Goal: Information Seeking & Learning: Learn about a topic

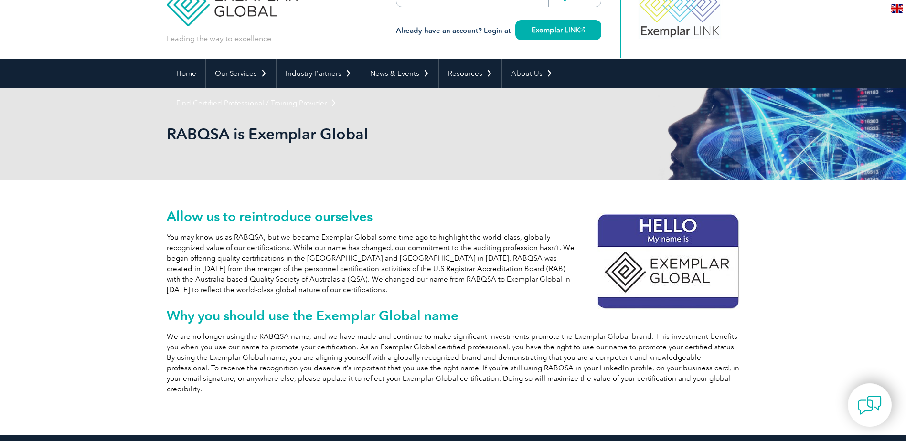
scroll to position [48, 0]
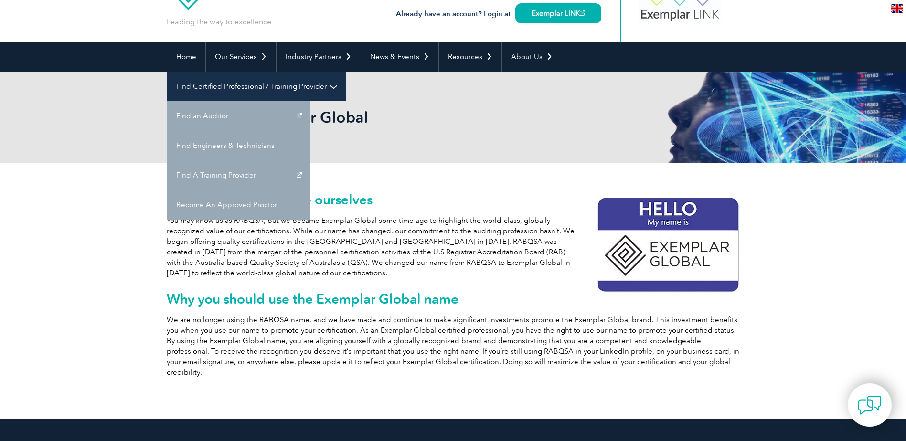
click at [346, 72] on link "Find Certified Professional / Training Provider" at bounding box center [256, 87] width 179 height 30
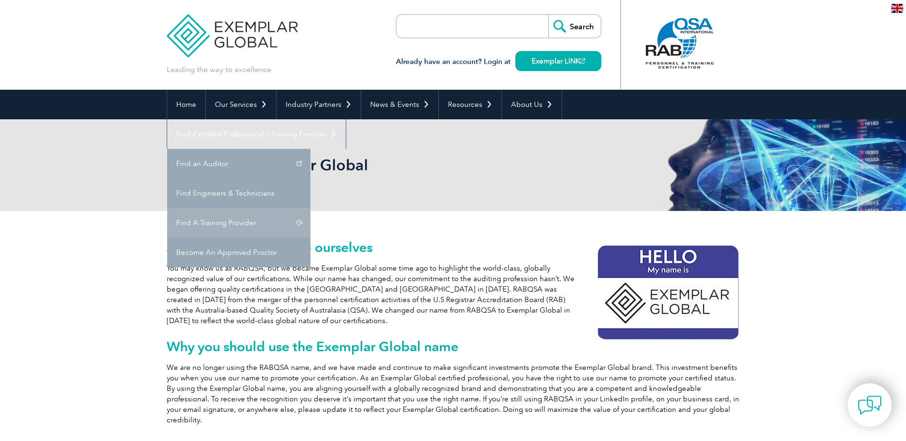
click at [311, 208] on link "Find A Training Provider" at bounding box center [238, 223] width 143 height 30
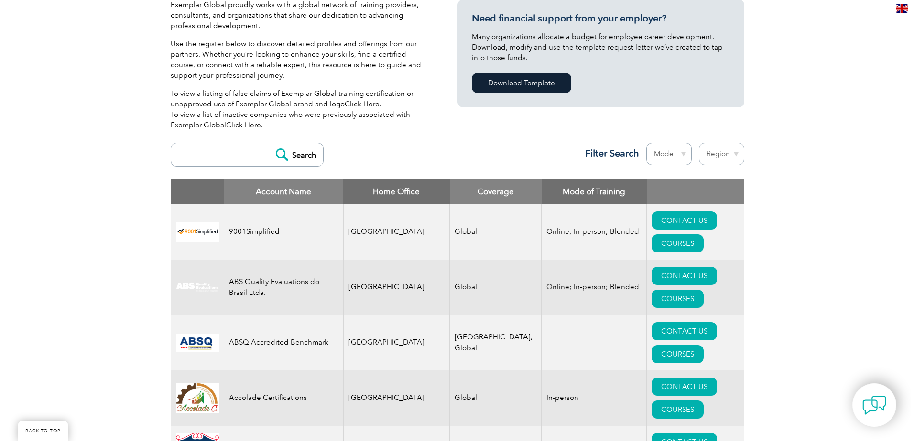
scroll to position [239, 0]
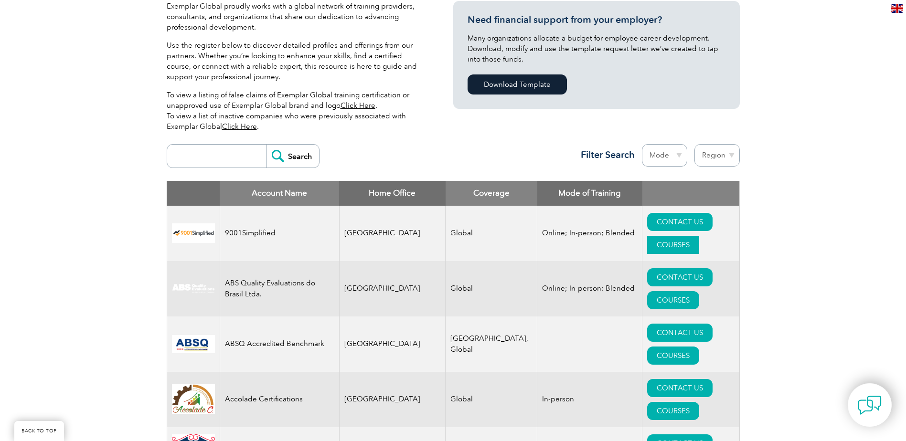
click at [686, 236] on link "COURSES" at bounding box center [673, 245] width 52 height 18
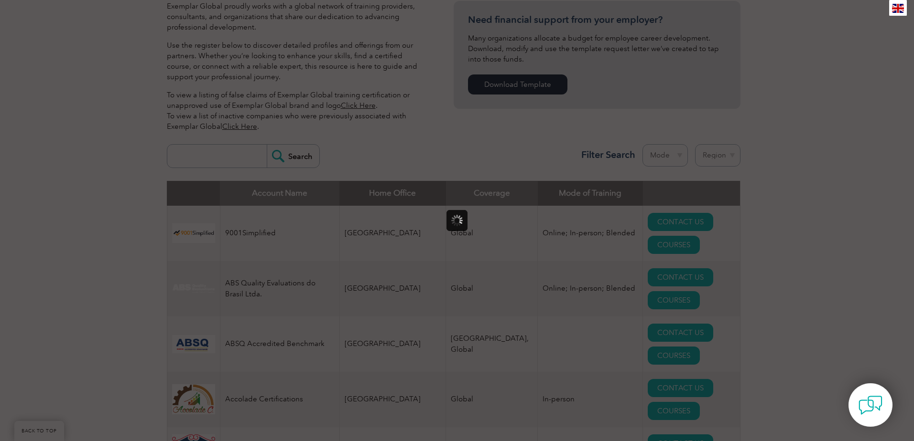
scroll to position [0, 0]
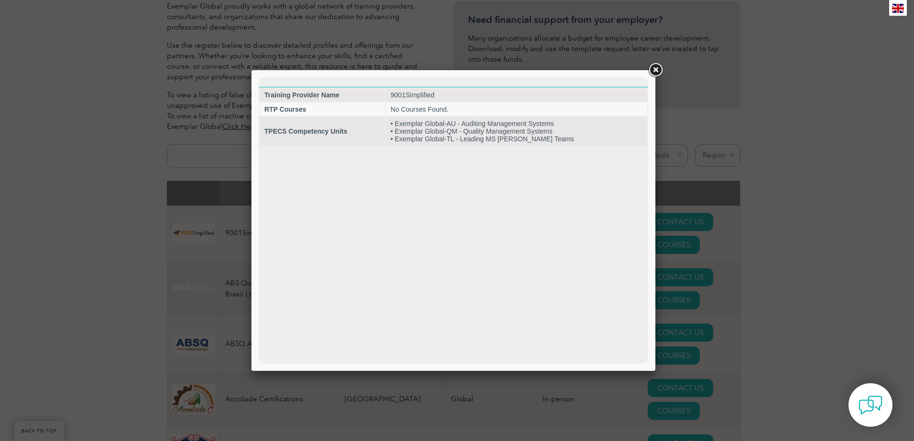
click at [655, 74] on link at bounding box center [654, 70] width 17 height 17
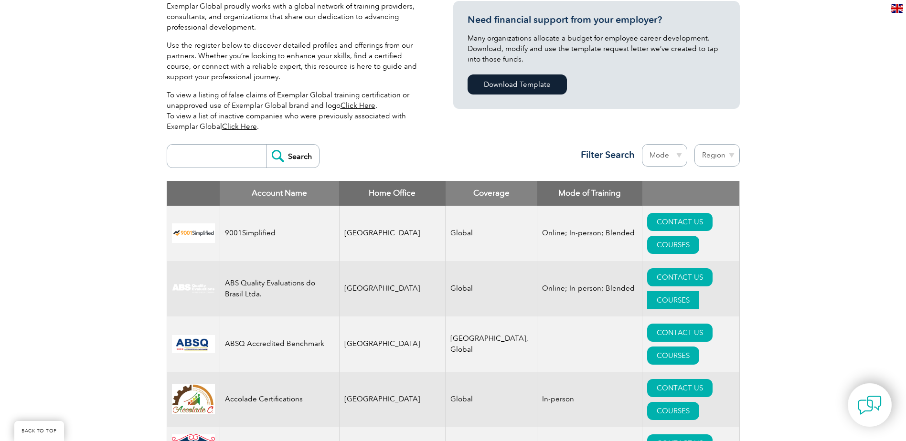
click at [688, 291] on link "COURSES" at bounding box center [673, 300] width 52 height 18
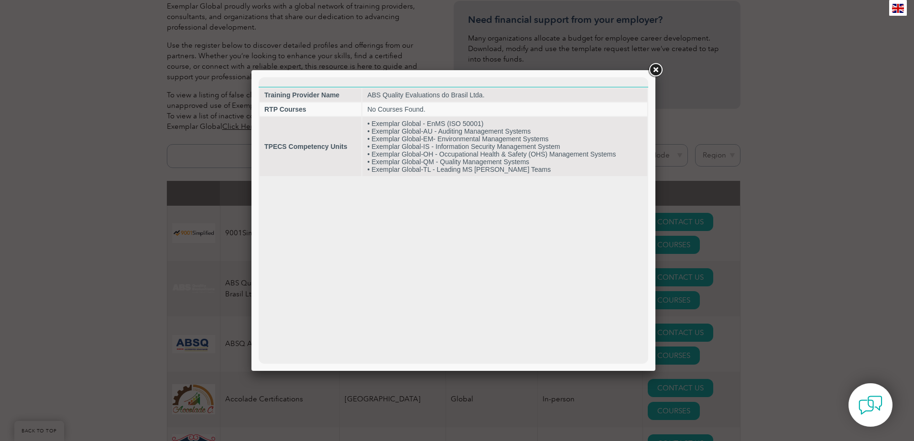
click at [654, 75] on link at bounding box center [654, 70] width 17 height 17
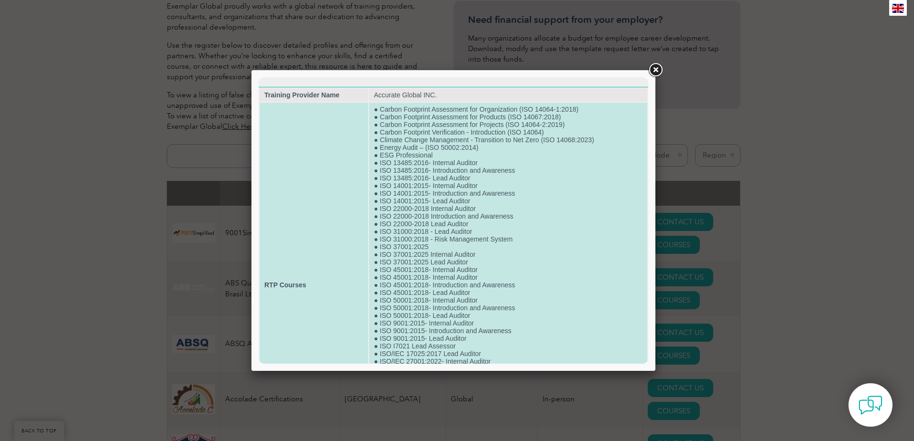
click at [470, 187] on td "● Carbon Footprint Assessment for Organization (ISO 14064-1:2018) ● Carbon Foot…" at bounding box center [508, 285] width 278 height 365
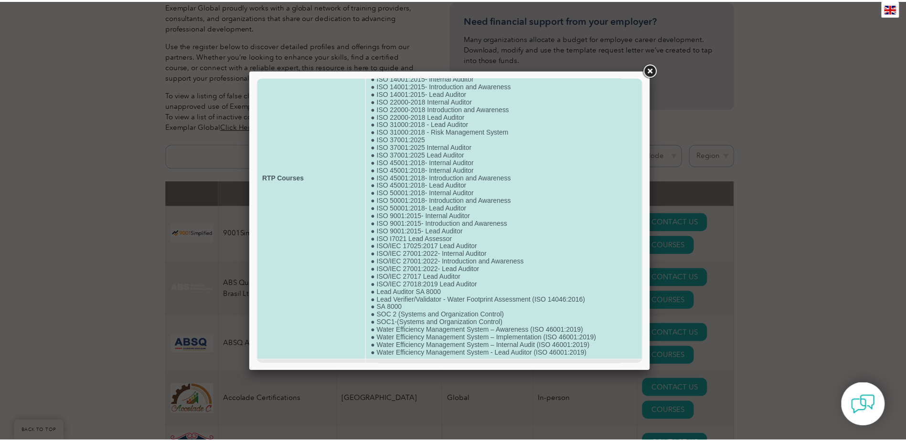
scroll to position [119, 0]
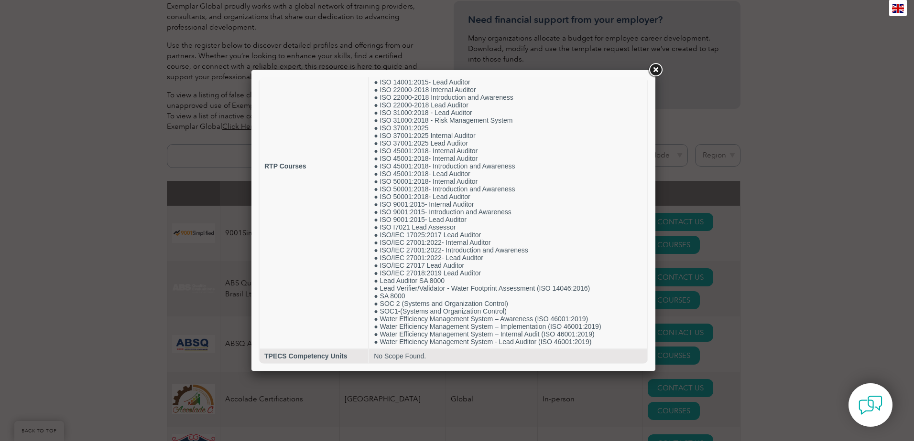
click at [657, 71] on link at bounding box center [654, 70] width 17 height 17
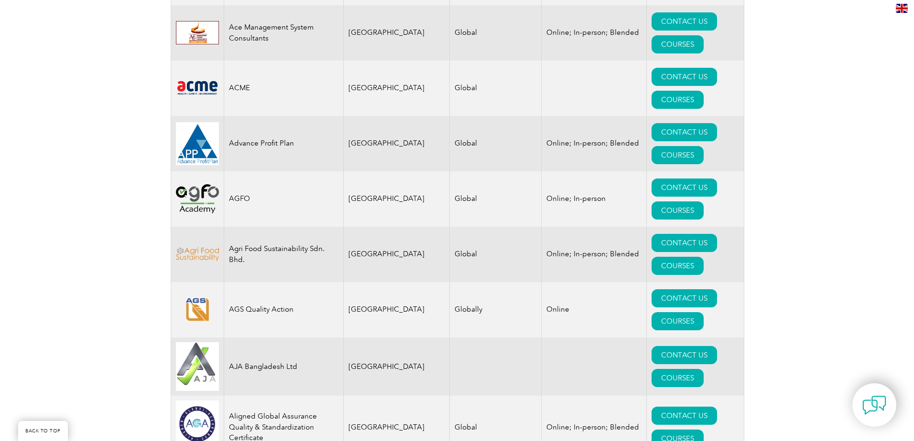
scroll to position [764, 0]
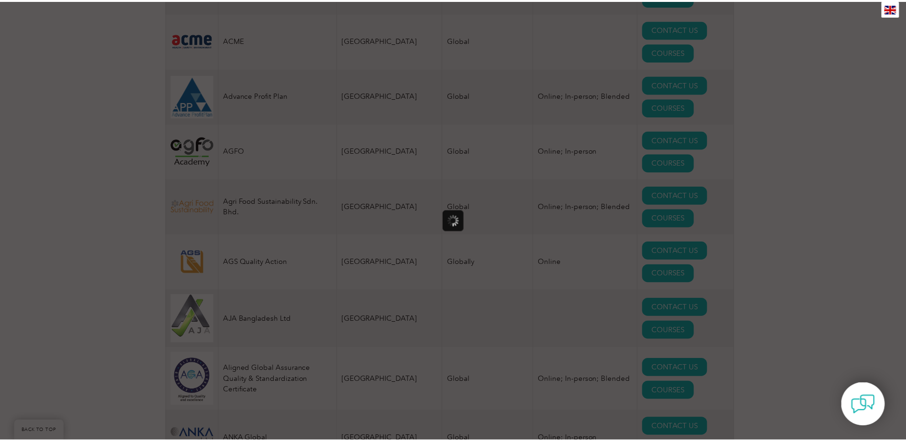
scroll to position [0, 0]
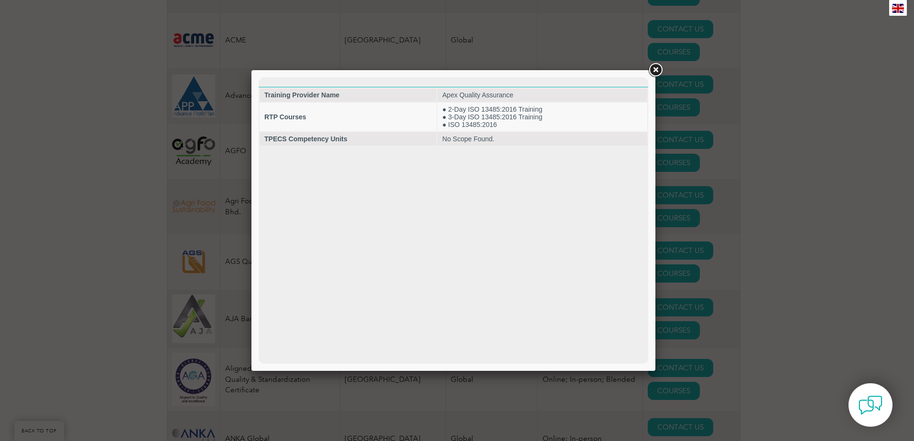
click at [653, 73] on link at bounding box center [654, 70] width 17 height 17
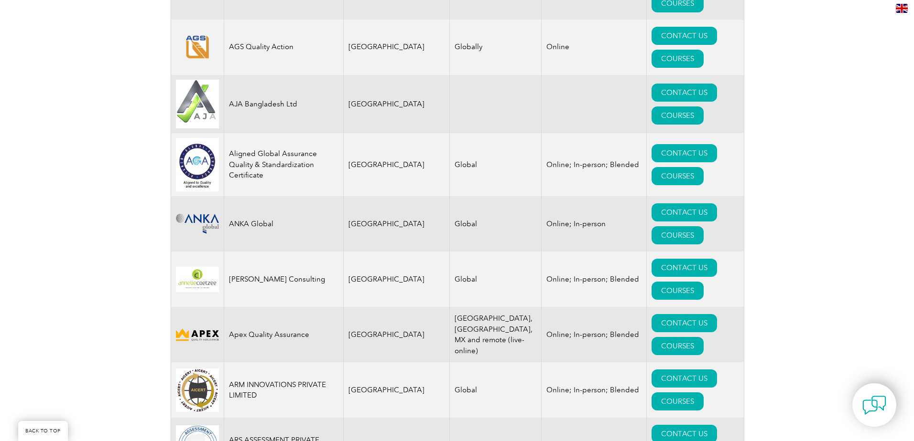
scroll to position [1003, 0]
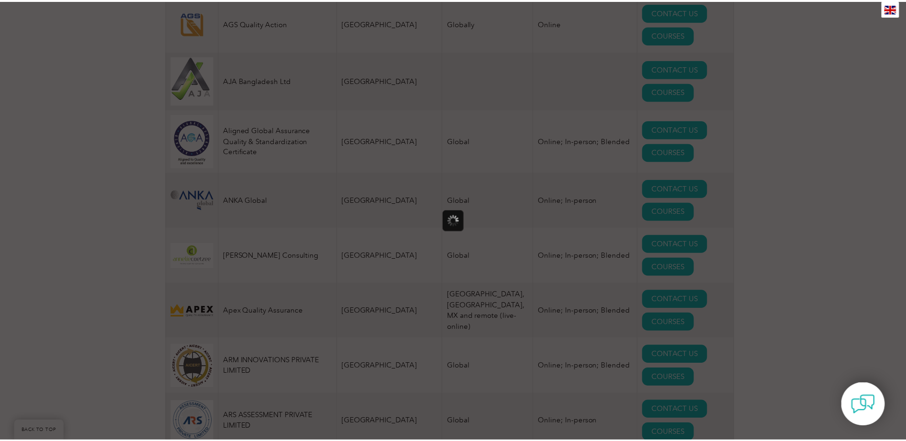
scroll to position [0, 0]
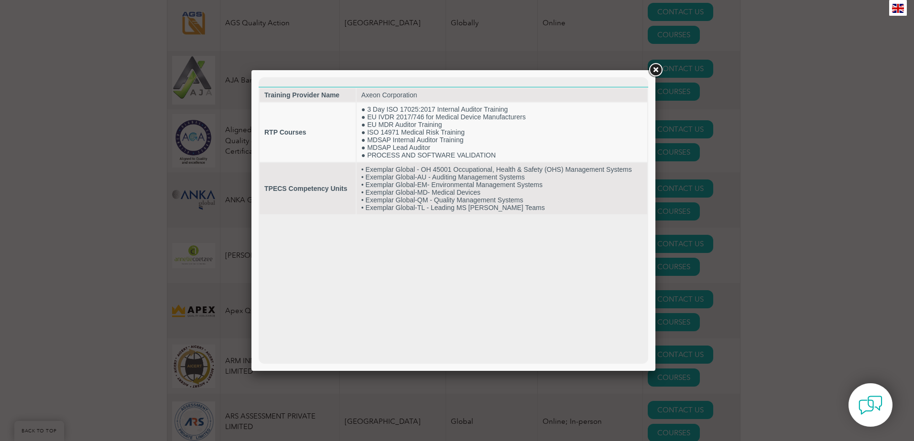
click at [657, 70] on link at bounding box center [654, 70] width 17 height 17
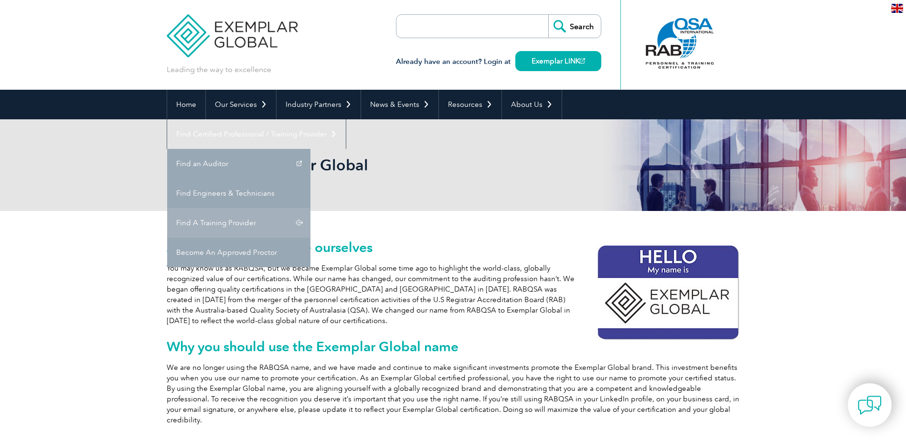
click at [311, 208] on link "Find A Training Provider" at bounding box center [238, 223] width 143 height 30
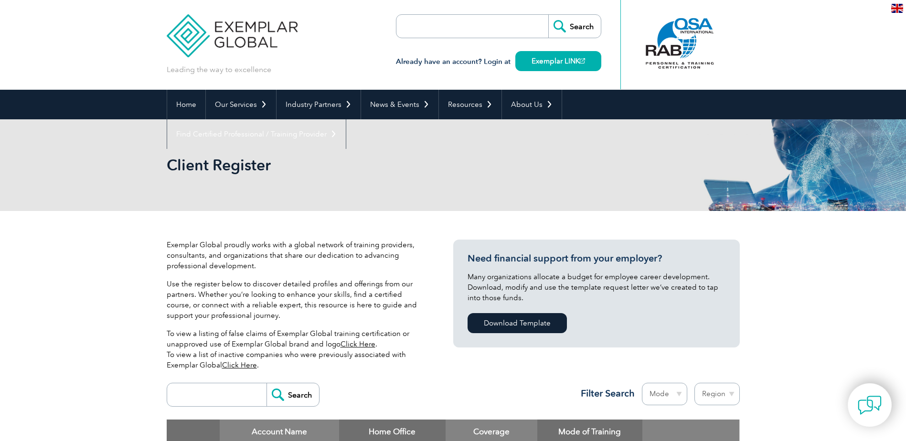
click at [234, 36] on img at bounding box center [232, 28] width 131 height 57
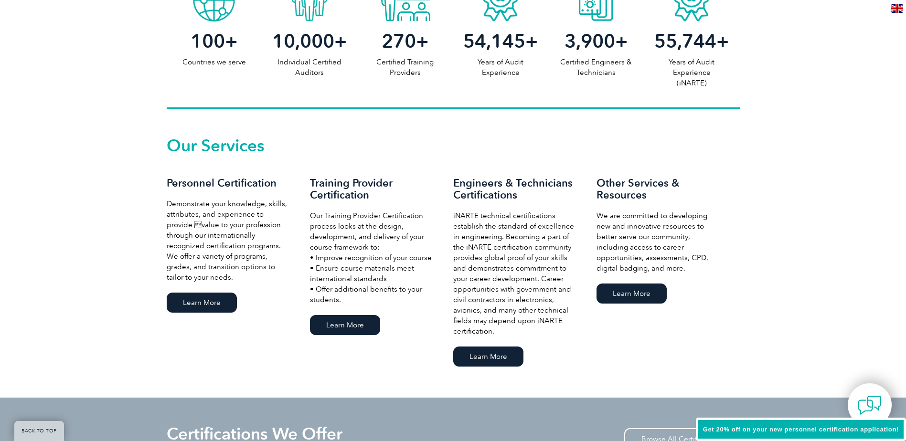
scroll to position [478, 0]
